Goal: Communication & Community: Answer question/provide support

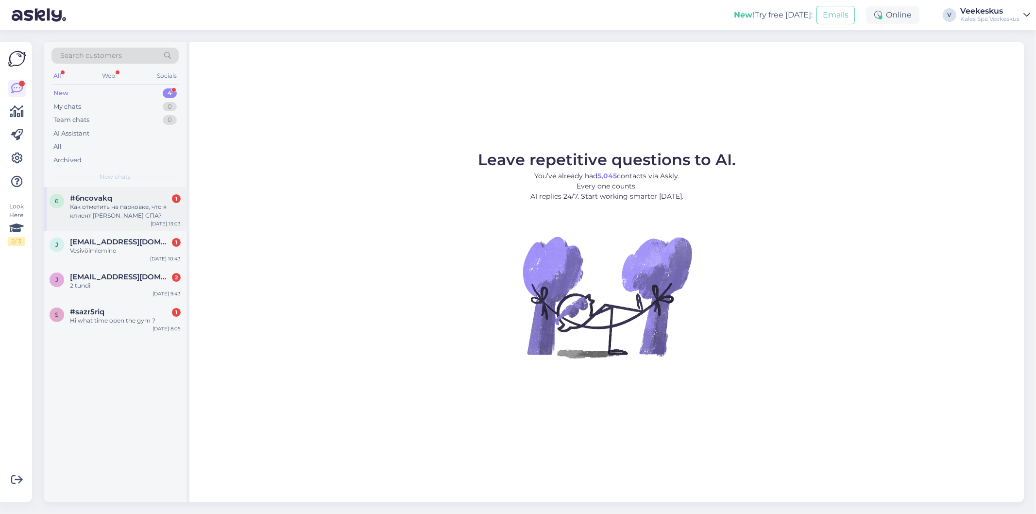
click at [137, 210] on div "Как отметить на парковке, что я клиент [PERSON_NAME] СПА?" at bounding box center [125, 211] width 111 height 17
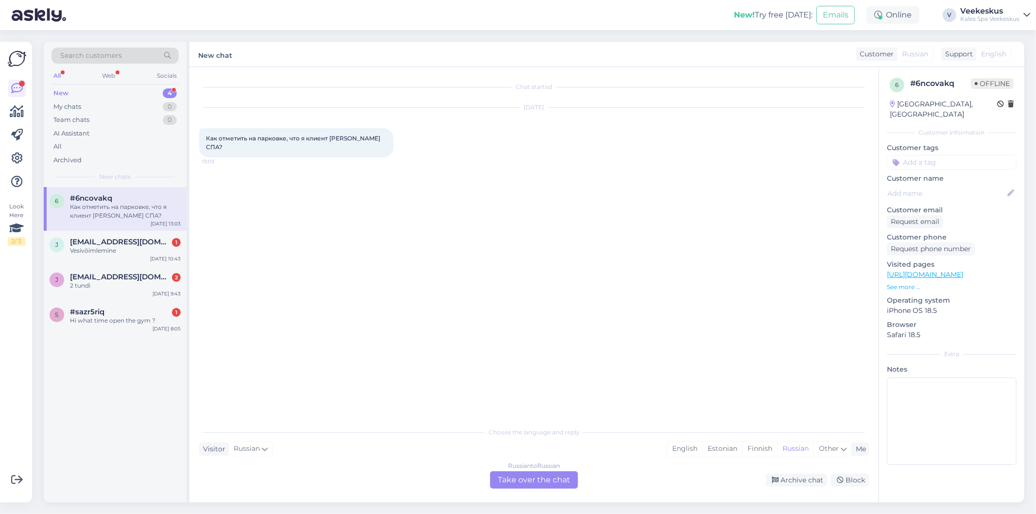
click at [545, 478] on div "Russian to Russian Take over the chat" at bounding box center [534, 479] width 88 height 17
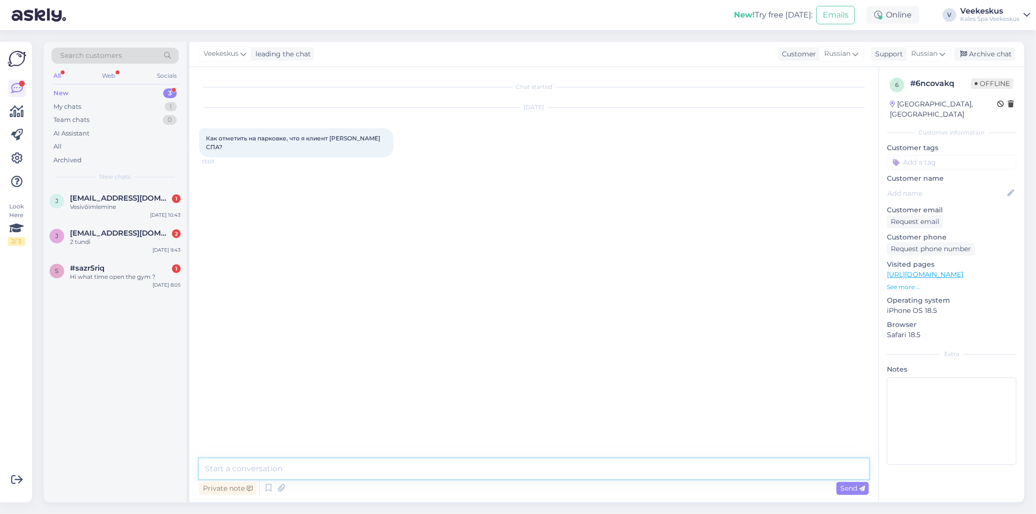
click at [465, 470] on textarea at bounding box center [534, 469] width 670 height 20
type textarea "з"
type textarea "Здравствуйте! Парковку можно зарегестрировать на кассе администрации."
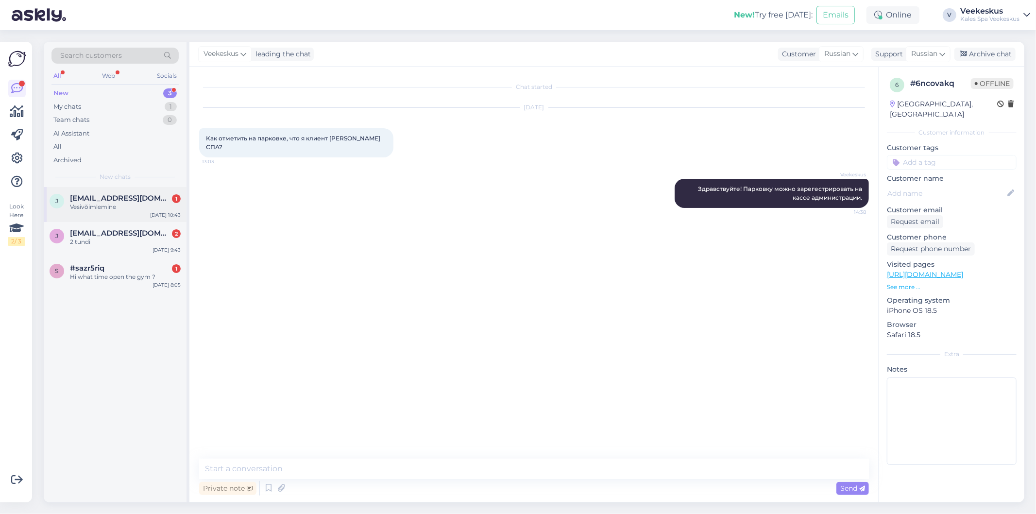
click at [158, 210] on div "Vesivõimlemine" at bounding box center [125, 207] width 111 height 9
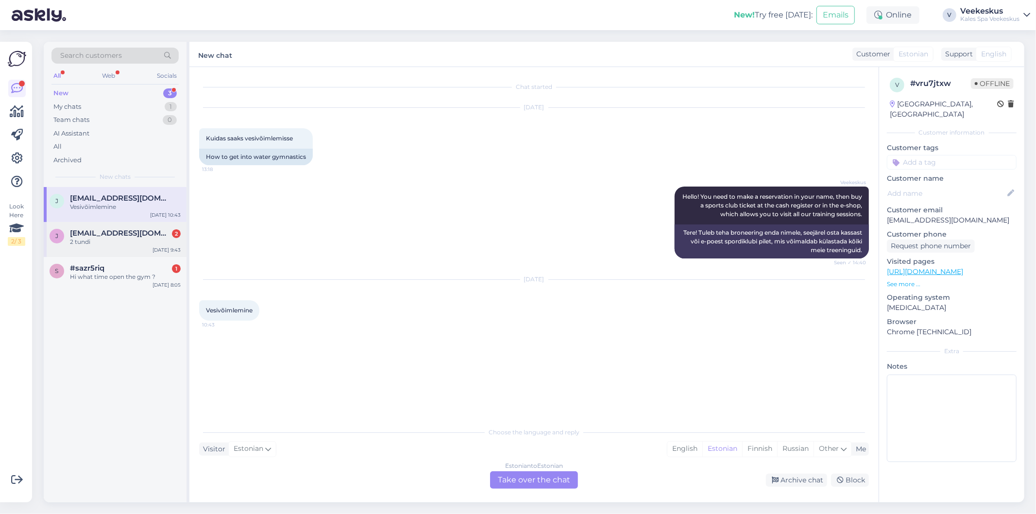
click at [152, 238] on div "2 tundi" at bounding box center [125, 242] width 111 height 9
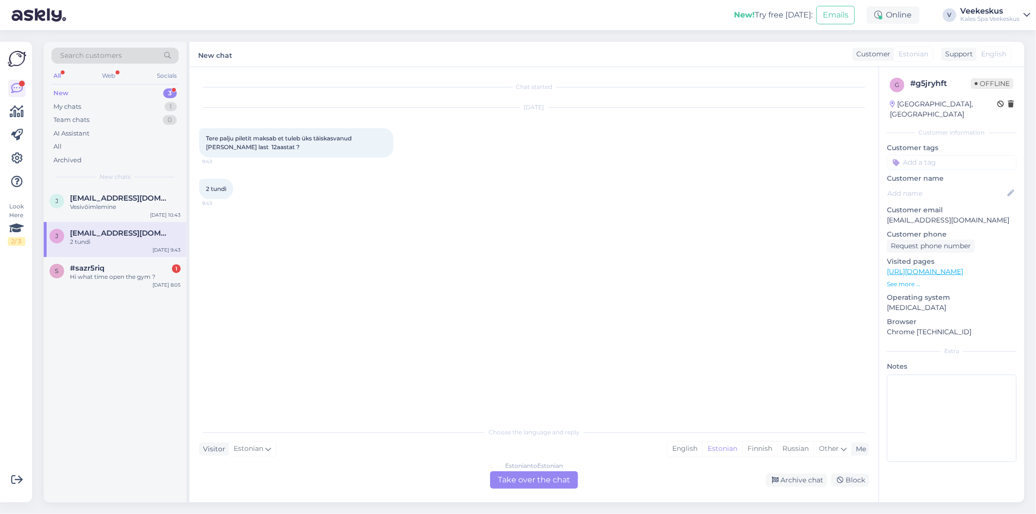
click at [556, 477] on div "Estonian to Estonian Take over the chat" at bounding box center [534, 479] width 88 height 17
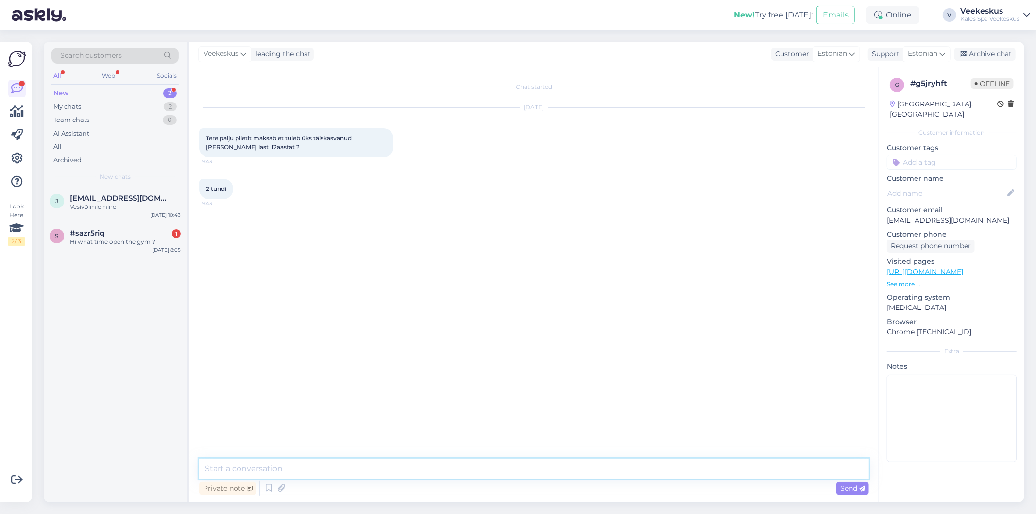
click at [346, 466] on textarea at bounding box center [534, 469] width 670 height 20
type textarea "[PERSON_NAME]"
click at [612, 471] on textarea "Tere! Kohapalt on võimalik osta kas 1.5 või terve päeva pileti. Kui tulete enne…" at bounding box center [534, 469] width 670 height 20
click at [807, 474] on textarea "Tere! Kohapalt on võimalik osta kas 1.5 või terve päeva pileti. Kui tulete enne…" at bounding box center [534, 469] width 670 height 20
click at [252, 467] on textarea "Tere! Kohapalt on võimalik osta kas 1.5 või terve päeva pileti. Kui tulete enne…" at bounding box center [534, 469] width 670 height 20
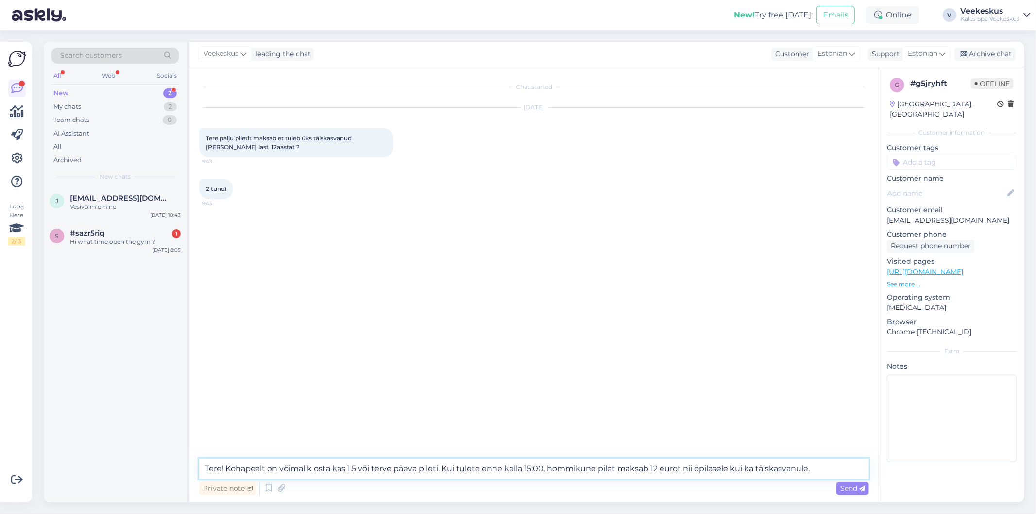
click at [593, 470] on textarea "Tere! Kohapealt on võimalik osta kas 1.5 või terve päeva pileti. Kui tulete enn…" at bounding box center [534, 469] width 670 height 20
click at [352, 467] on textarea "Tere! Kohapealt on võimalik osta kas 1.5 või terve päeva pileti. Kui tulete enn…" at bounding box center [534, 469] width 670 height 20
click at [358, 470] on textarea "Tere! Kohapealt on võimalik osta kas 1,5 või terve päeva pileti. Kui tulete enn…" at bounding box center [534, 469] width 670 height 20
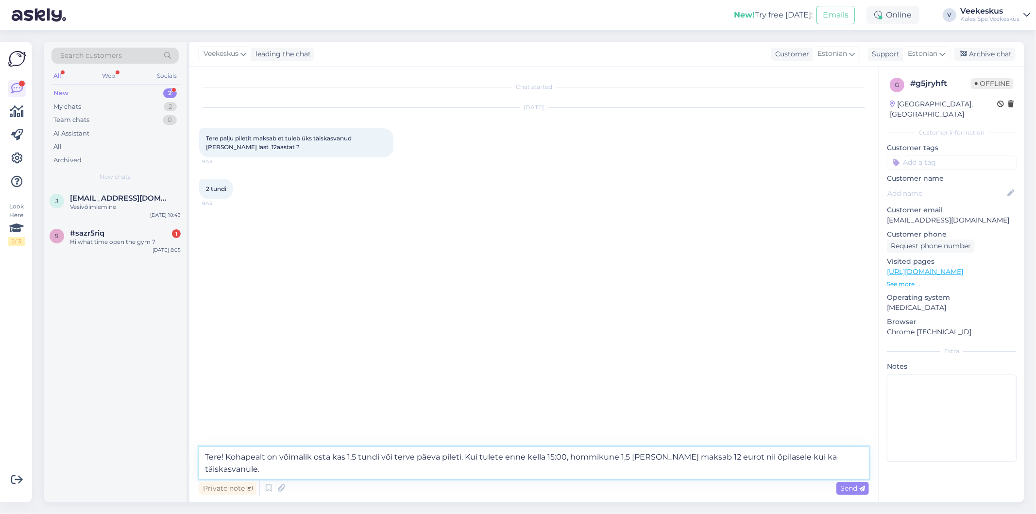
click at [651, 454] on textarea "Tere! Kohapealt on võimalik osta kas 1,5 tundi või terve päeva pileti. Kui tule…" at bounding box center [534, 463] width 670 height 32
click at [280, 469] on textarea "Tere! Kohapealt on võimalik osta kas 1,5 tundi või terve päeva pileti. Kui tule…" at bounding box center [534, 463] width 670 height 32
drag, startPoint x: 273, startPoint y: 471, endPoint x: 464, endPoint y: 452, distance: 192.3
click at [464, 452] on textarea "Tere! Kohapealt on võimalik osta kas 1,5 tundi või terve päeva pileti. Kui tule…" at bounding box center [534, 463] width 670 height 32
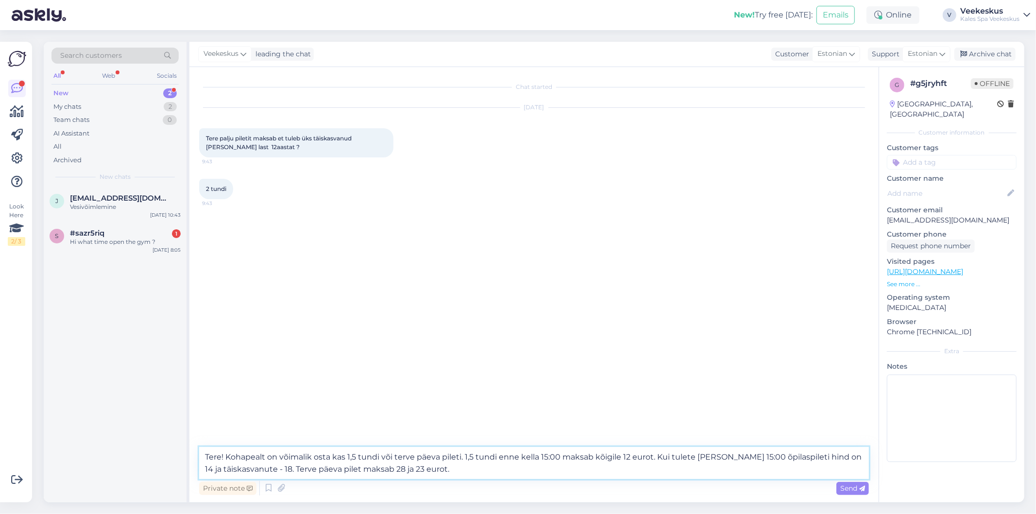
click at [758, 455] on textarea "Tere! Kohapealt on võimalik osta kas 1,5 tundi või terve päeva pileti. 1,5 tund…" at bounding box center [534, 463] width 670 height 32
click at [759, 455] on textarea "Tere! Kohapealt on võimalik osta kas 1,5 tundi või terve päeva pileti. 1,5 tund…" at bounding box center [534, 463] width 670 height 32
click at [342, 468] on textarea "Tere! Kohapealt on võimalik osta kas 1,5 tundi või terve päeva pileti. 1,5 tund…" at bounding box center [534, 463] width 670 height 32
click at [384, 472] on textarea "Tere! Kohapealt on võimalik osta kas 1,5 tundi või terve päeva pileti. 1,5 tund…" at bounding box center [534, 463] width 670 height 32
click at [460, 465] on textarea "Tere! Kohapealt on võimalik osta kas 1,5 tundi või terve päeva pileti. 1,5 tund…" at bounding box center [534, 463] width 670 height 32
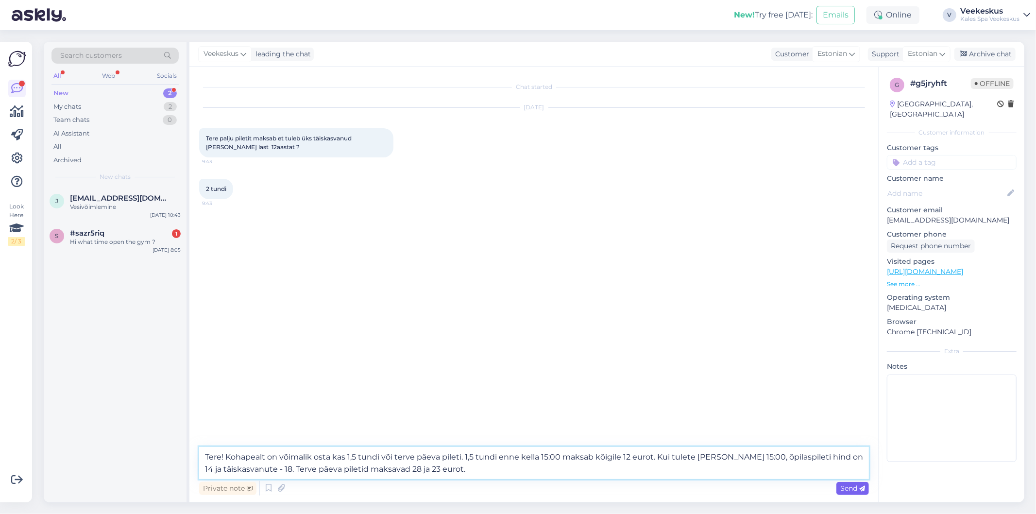
type textarea "Tere! Kohapealt on võimalik osta kas 1,5 tundi või terve päeva pileti. 1,5 tund…"
click at [862, 489] on icon at bounding box center [862, 489] width 6 height 6
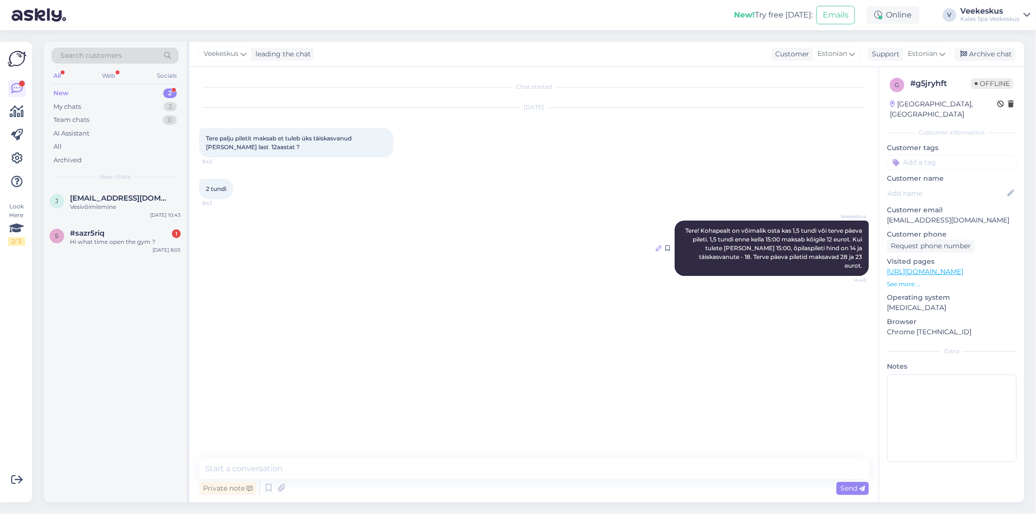
click at [658, 244] on div at bounding box center [659, 248] width 6 height 9
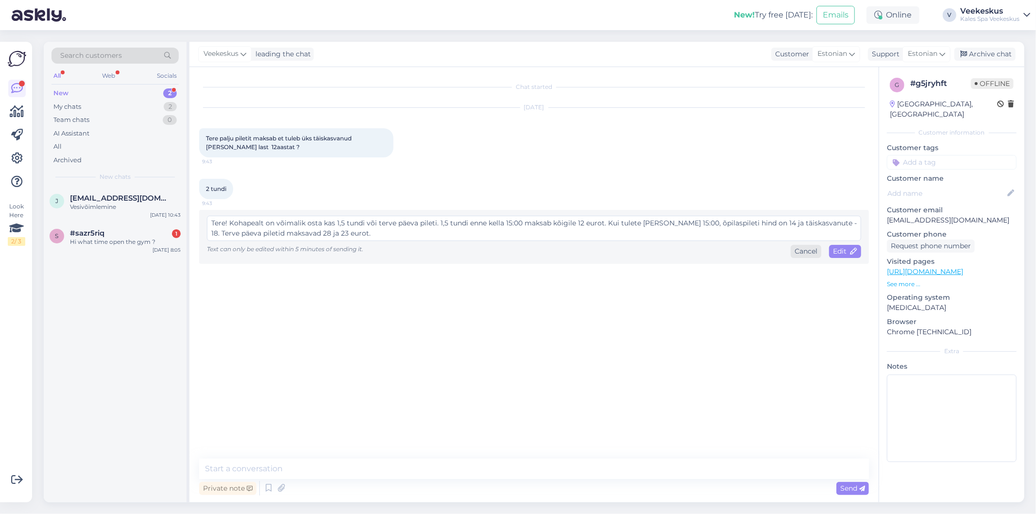
click at [794, 249] on div "Cancel" at bounding box center [806, 251] width 31 height 13
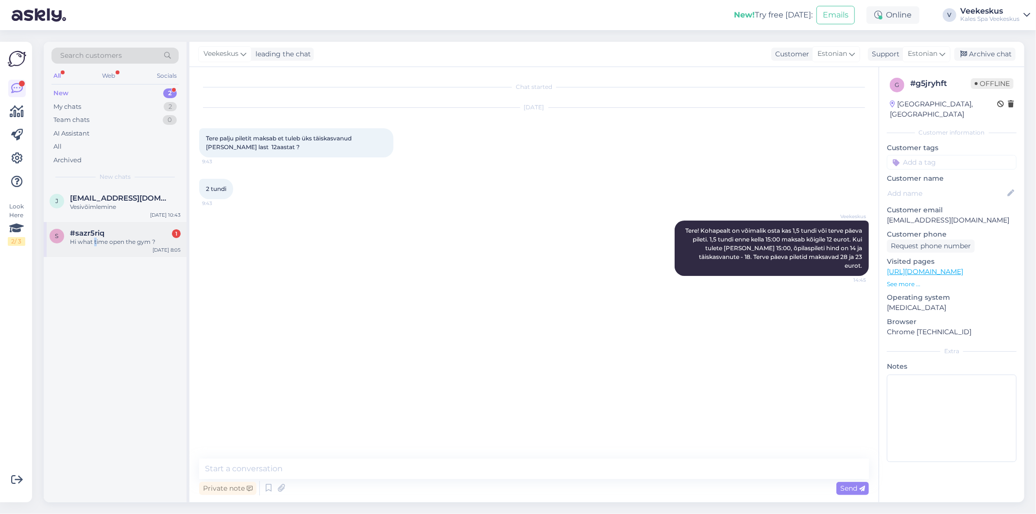
click at [95, 238] on div "Hi what time open the gym ?" at bounding box center [125, 242] width 111 height 9
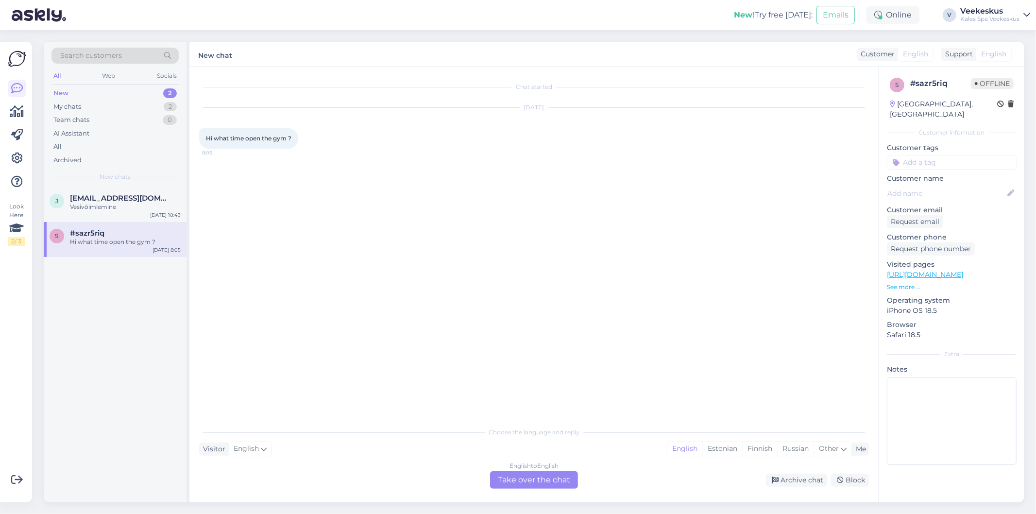
click at [269, 141] on span "Hi what time open the gym ?" at bounding box center [248, 138] width 85 height 7
click at [518, 480] on div "English to English Take over the chat" at bounding box center [534, 479] width 88 height 17
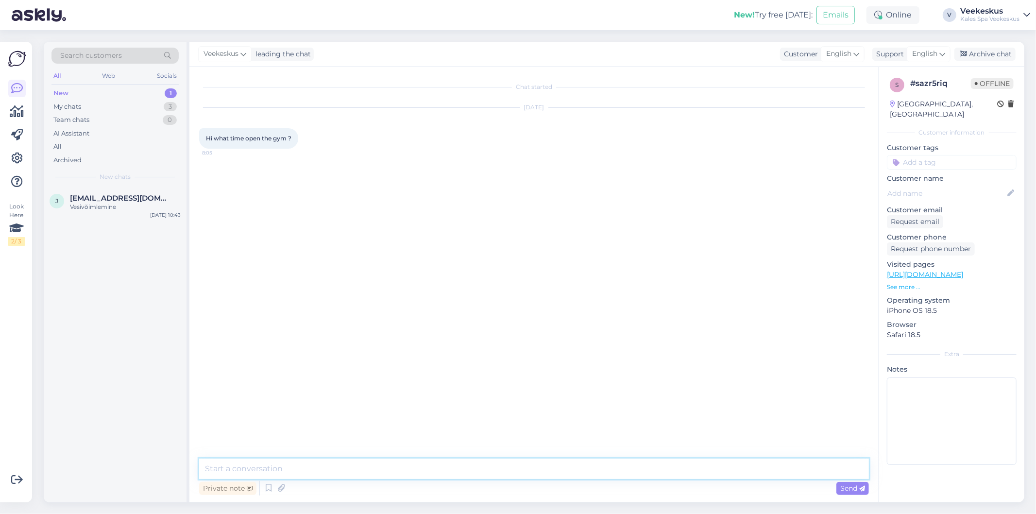
click at [496, 470] on textarea at bounding box center [534, 469] width 670 height 20
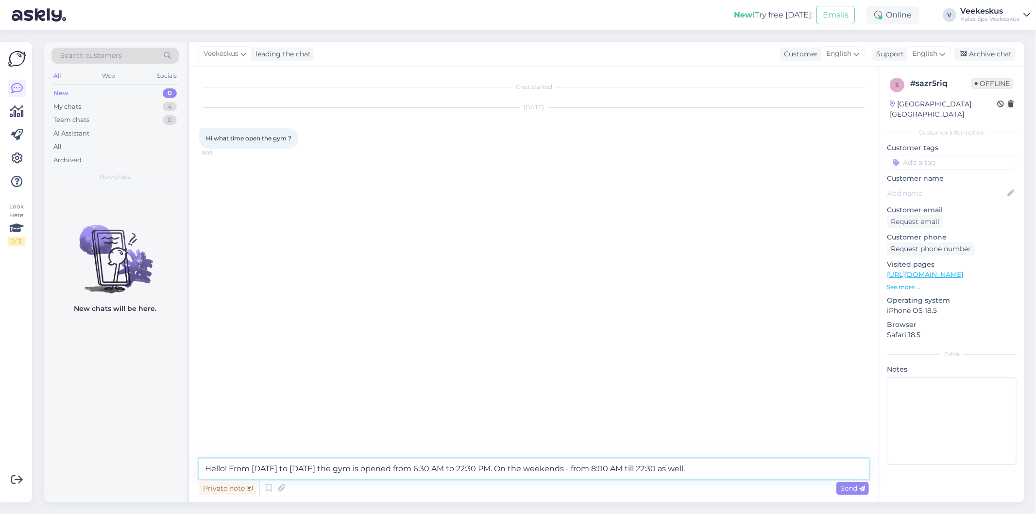
drag, startPoint x: 459, startPoint y: 470, endPoint x: 450, endPoint y: 473, distance: 9.2
click at [450, 473] on textarea "Hello! From [DATE] to [DATE] the gym is opened from 6:30 AM to 22:30 PM. On the…" at bounding box center [534, 469] width 670 height 20
click at [453, 470] on textarea "Hello! From [DATE] to [DATE] the gym is opened from 6:30 AM till 22:30 PM. On t…" at bounding box center [534, 469] width 670 height 20
click at [449, 470] on textarea "Hello! From [DATE] to [DATE] the gym is opened from 6:30 AM till 22:30 PM. On t…" at bounding box center [534, 469] width 670 height 20
drag, startPoint x: 687, startPoint y: 471, endPoint x: 677, endPoint y: 472, distance: 10.2
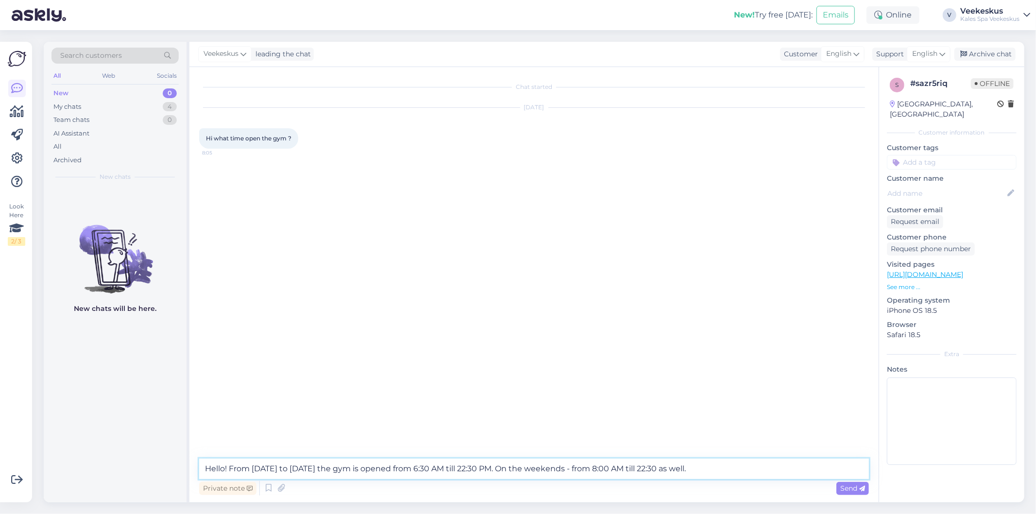
click at [677, 472] on textarea "Hello! From [DATE] to [DATE] the gym is opened from 6:30 AM till 22:30 PM. On t…" at bounding box center [534, 469] width 670 height 20
click at [686, 468] on textarea "Hello! From [DATE] to [DATE] the gym is opened from 6:30 AM till 22:30 PM. On t…" at bounding box center [534, 469] width 670 height 20
drag, startPoint x: 687, startPoint y: 464, endPoint x: 674, endPoint y: 468, distance: 14.1
click at [674, 468] on textarea "Hello! From [DATE] to [DATE] the gym is opened from 6:30 AM till 22:30 PM. On t…" at bounding box center [534, 469] width 670 height 20
type textarea "Hello! From [DATE] to [DATE] the gym is opened from 6:30 AM till 22:30 PM. On t…"
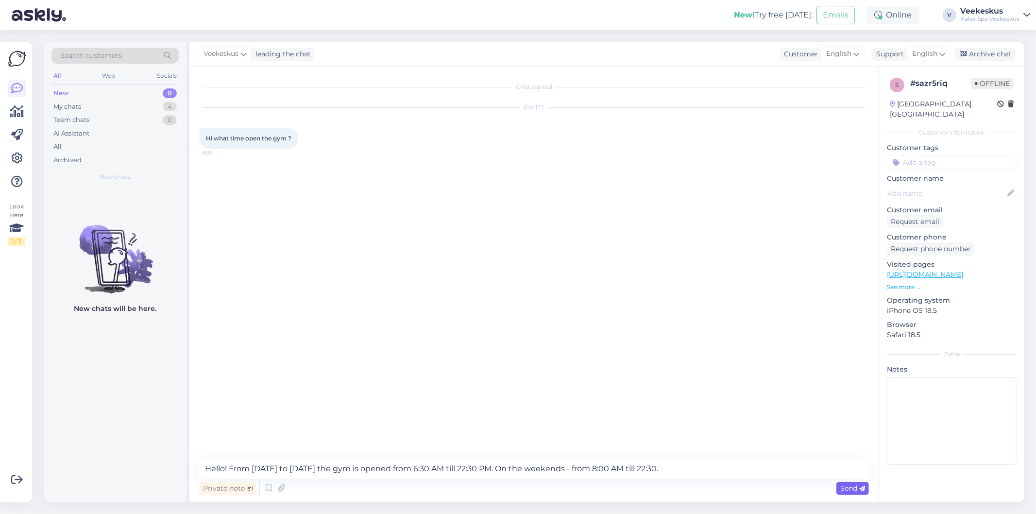
click at [852, 486] on span "Send" at bounding box center [852, 488] width 25 height 9
